Goal: Find specific page/section: Find specific page/section

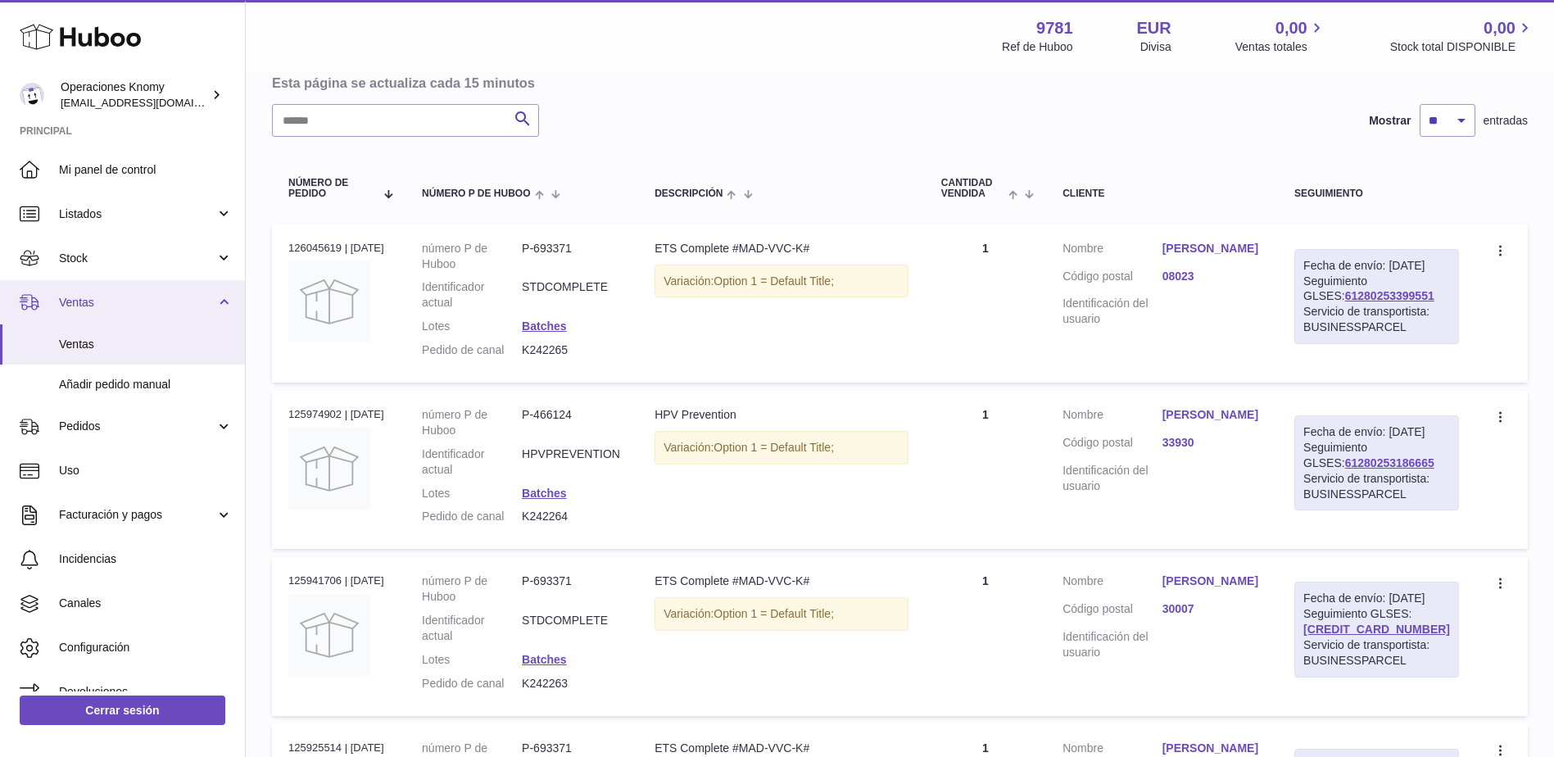
click at [107, 288] on link "Ventas" at bounding box center [122, 302] width 245 height 44
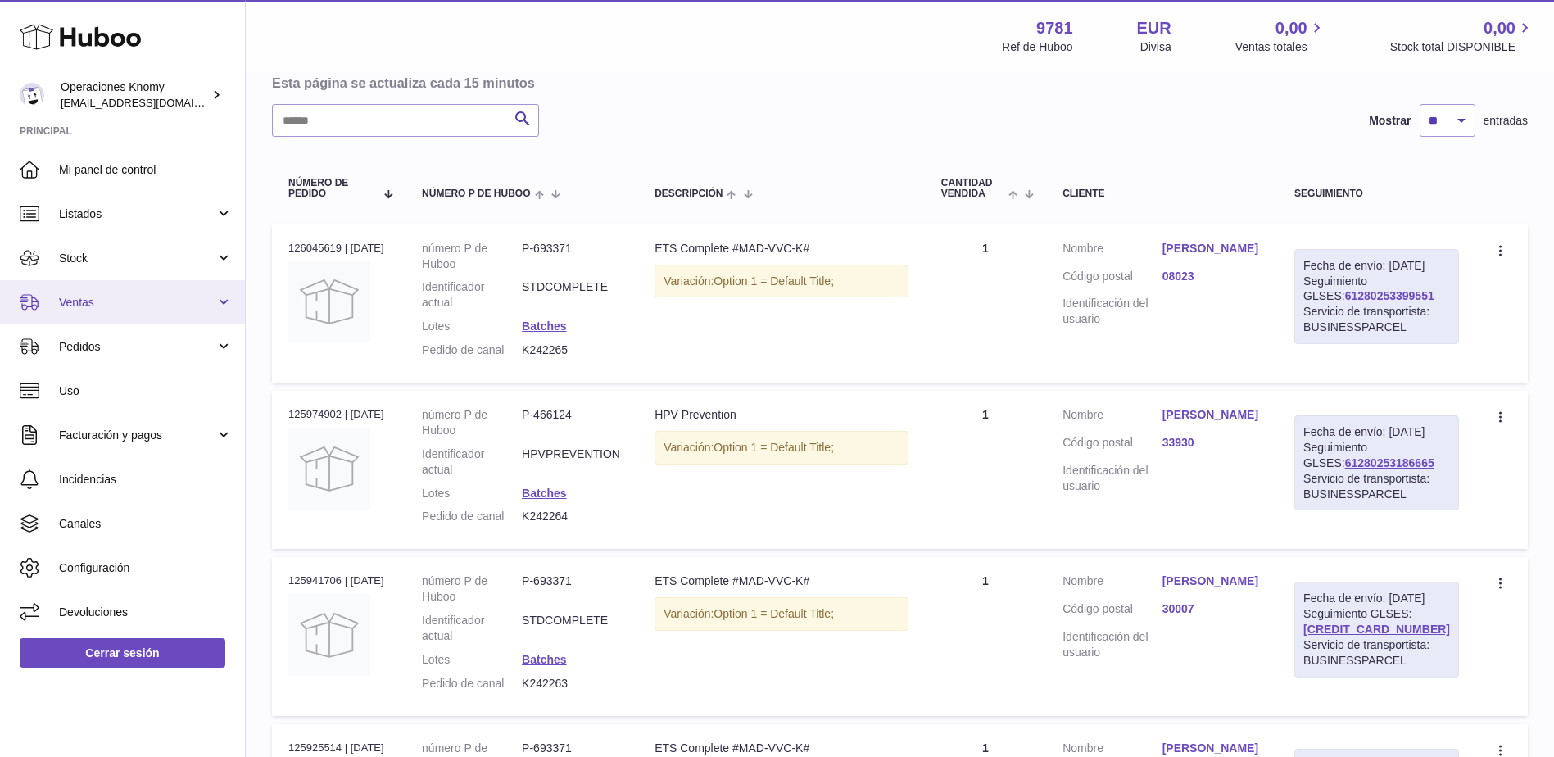
click at [102, 300] on span "Ventas" at bounding box center [137, 303] width 157 height 16
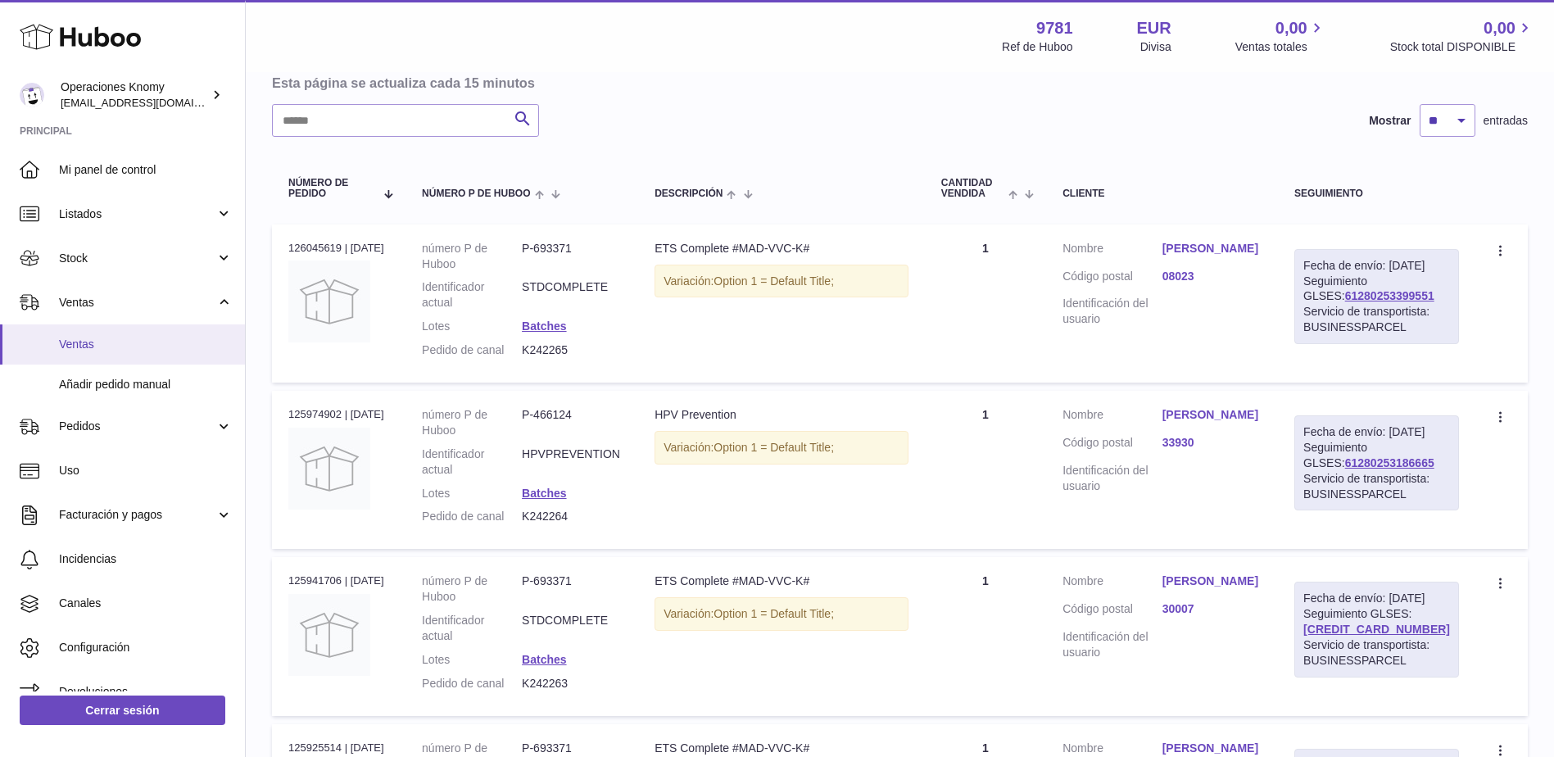
click at [104, 338] on span "Ventas" at bounding box center [146, 345] width 174 height 16
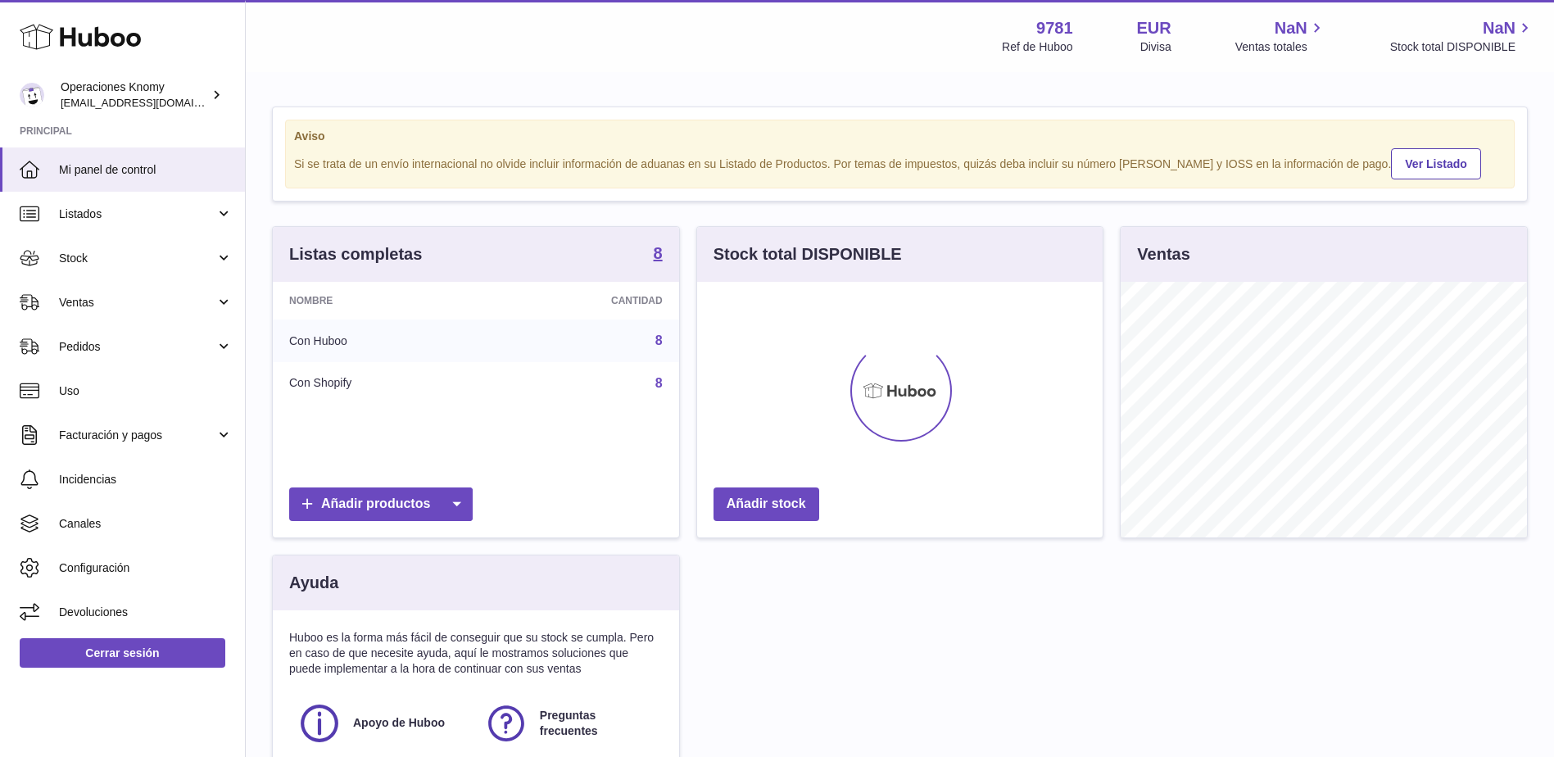
scroll to position [256, 406]
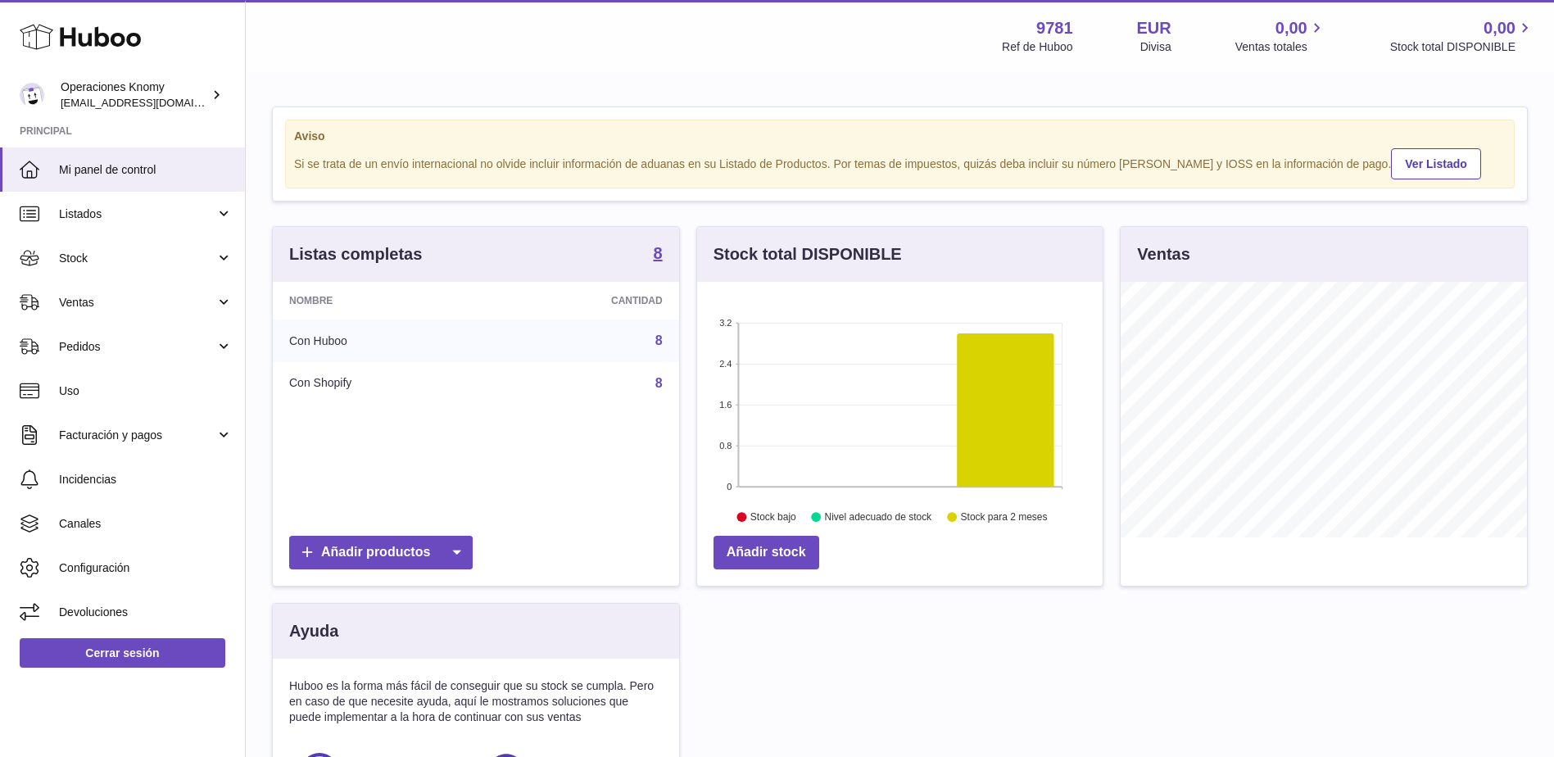
drag, startPoint x: 145, startPoint y: 306, endPoint x: 147, endPoint y: 333, distance: 27.1
click at [145, 306] on span "Ventas" at bounding box center [137, 303] width 157 height 16
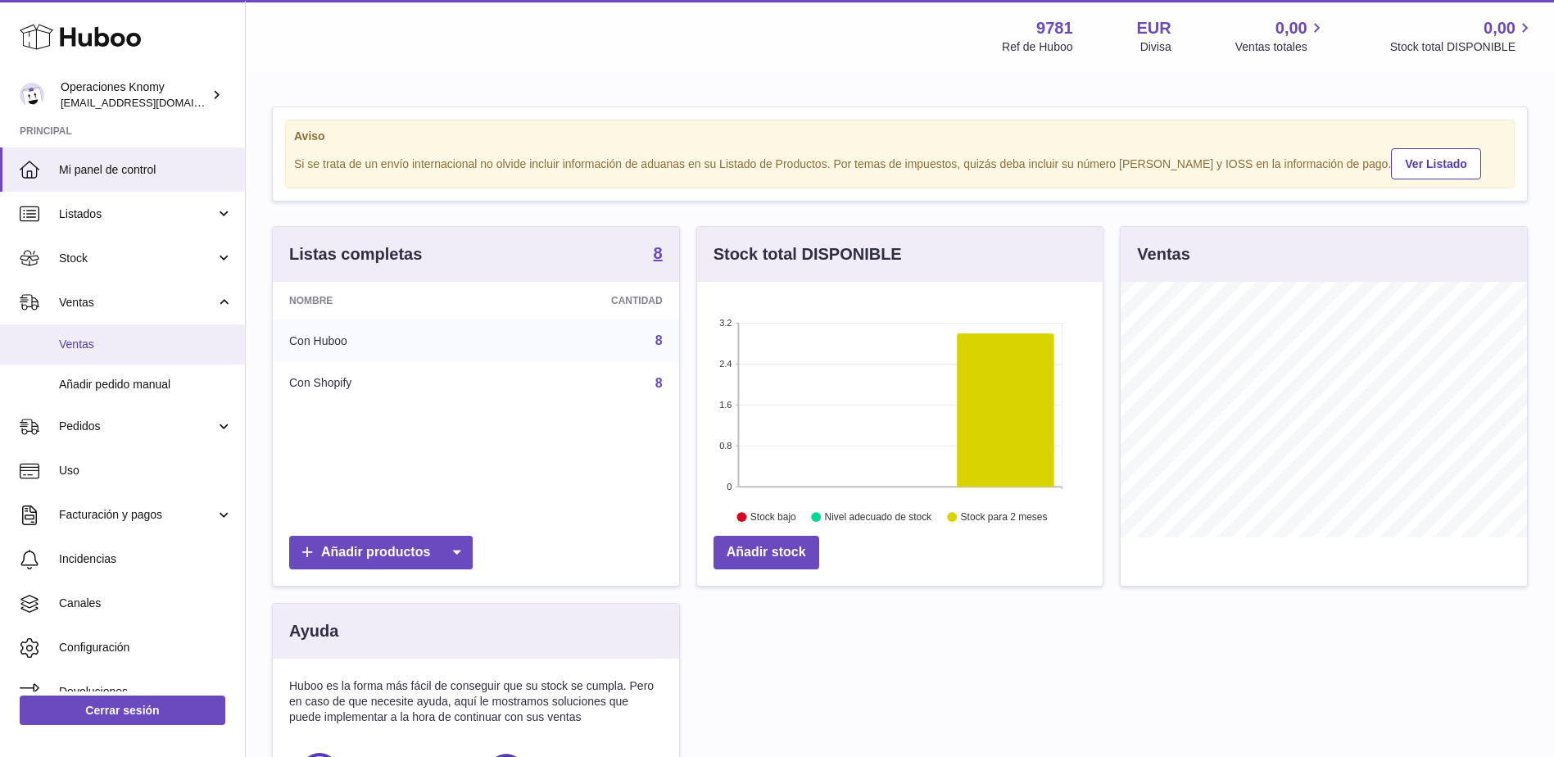
click at [146, 339] on span "Ventas" at bounding box center [146, 345] width 174 height 16
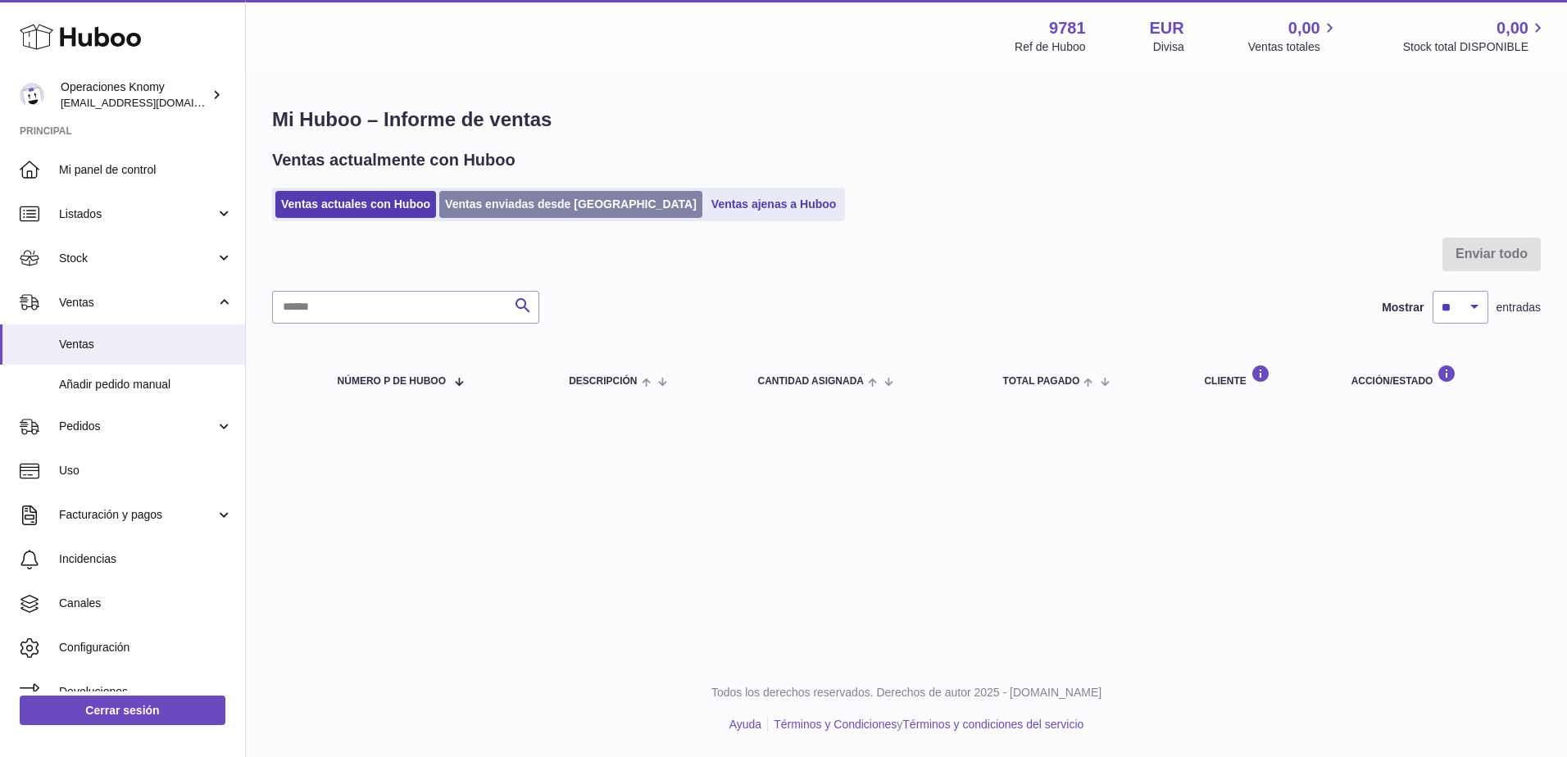
click at [504, 195] on link "Ventas enviadas desde [GEOGRAPHIC_DATA]" at bounding box center [570, 204] width 263 height 27
